Goal: Navigation & Orientation: Find specific page/section

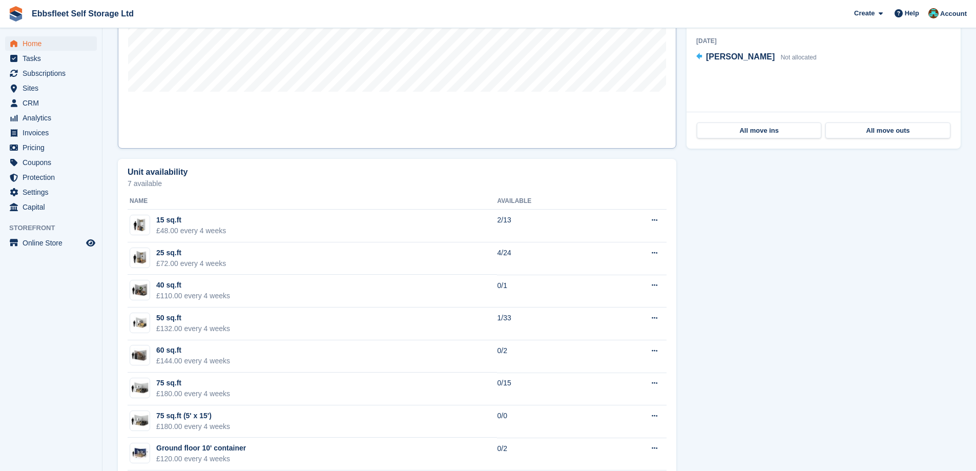
scroll to position [447, 0]
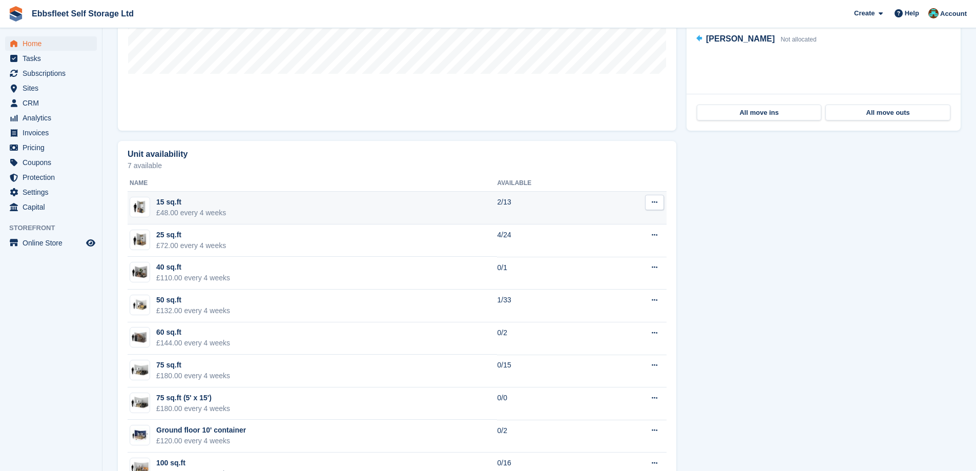
click at [285, 211] on td "15 sq.ft £48.00 every 4 weeks" at bounding box center [312, 208] width 369 height 33
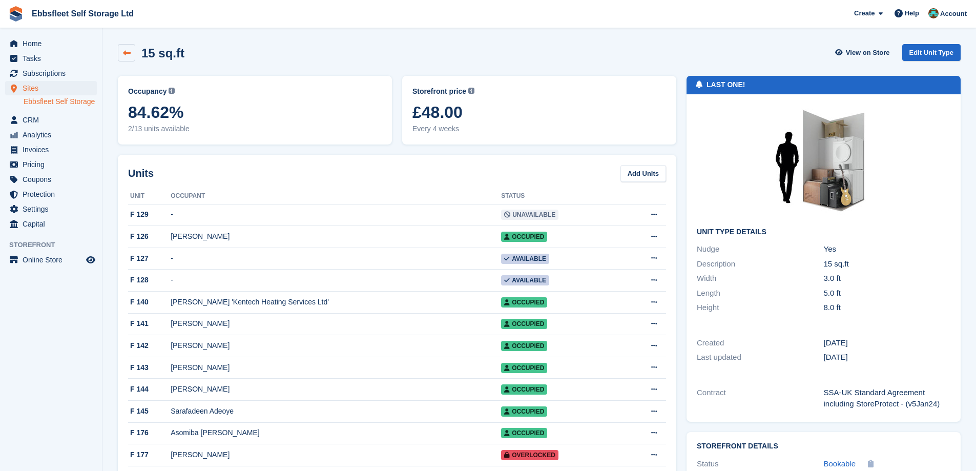
click at [130, 56] on icon at bounding box center [127, 53] width 8 height 8
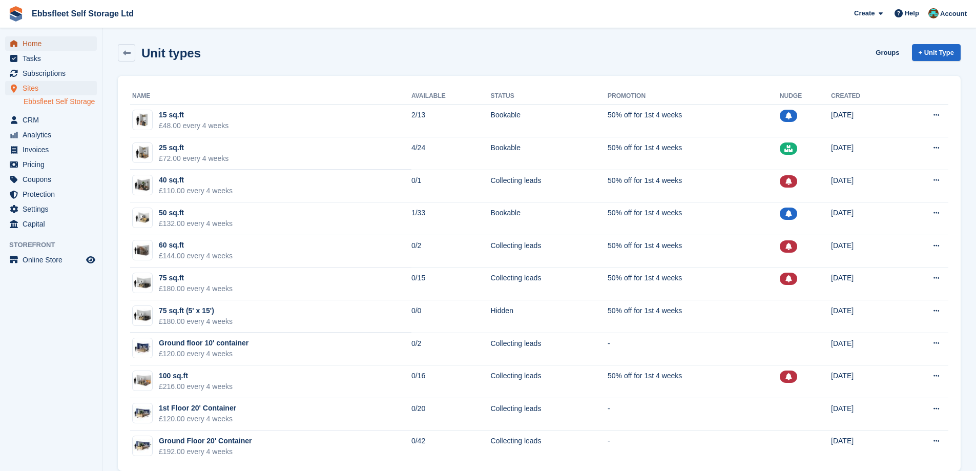
click at [41, 48] on span "Home" at bounding box center [53, 43] width 61 height 14
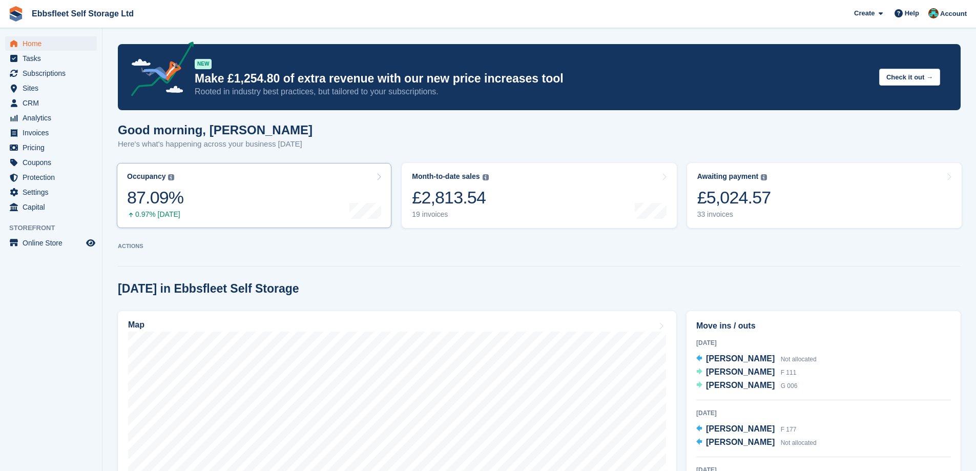
click at [212, 193] on link "Occupancy The percentage of all currently allocated units in terms of area. Inc…" at bounding box center [254, 195] width 275 height 65
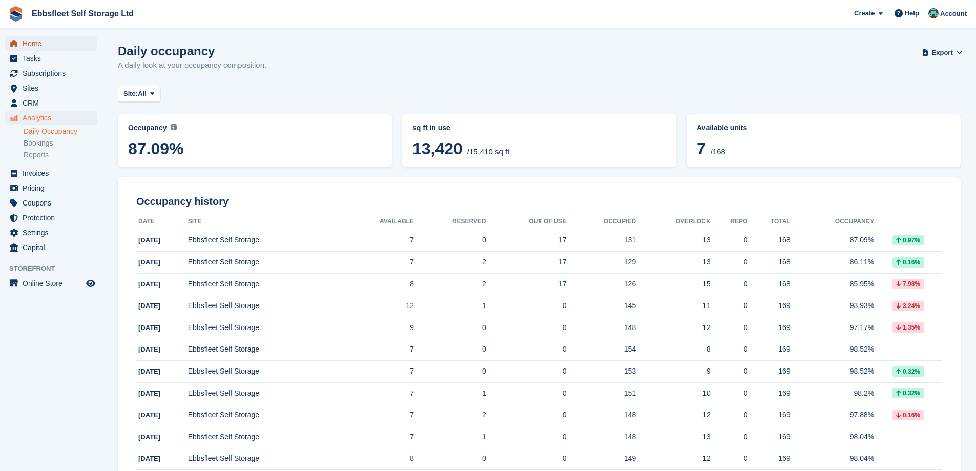
click at [62, 46] on span "Home" at bounding box center [53, 43] width 61 height 14
